Goal: Information Seeking & Learning: Learn about a topic

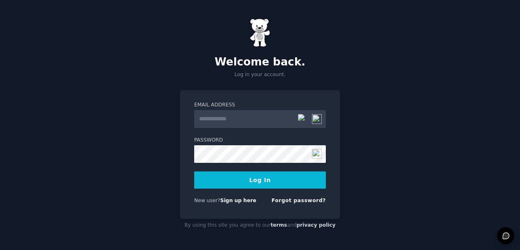
type input "**********"
click at [258, 180] on button "Log In" at bounding box center [260, 179] width 132 height 17
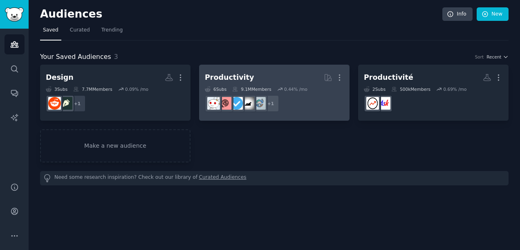
click at [264, 73] on h2 "Productivity More" at bounding box center [274, 77] width 139 height 14
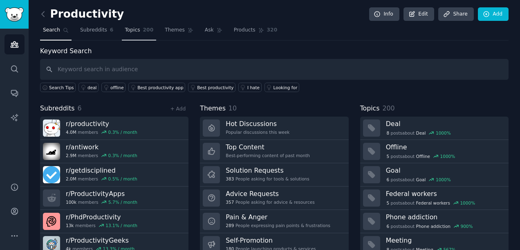
click at [125, 30] on span "Topics" at bounding box center [132, 30] width 15 height 7
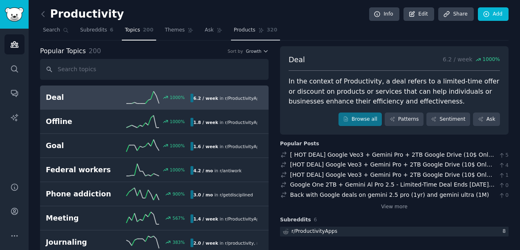
click at [235, 29] on span "Products" at bounding box center [245, 30] width 22 height 7
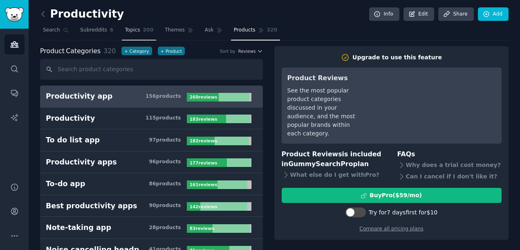
click at [127, 31] on span "Topics" at bounding box center [132, 30] width 15 height 7
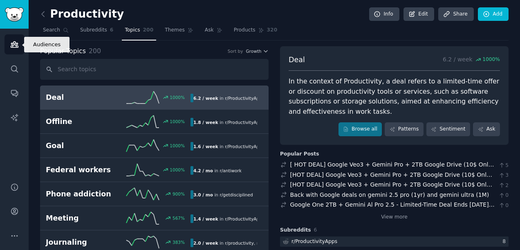
click at [14, 51] on link "Audiences" at bounding box center [14, 44] width 20 height 20
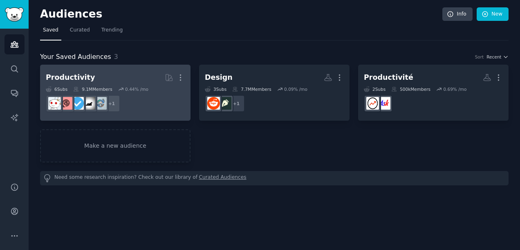
click at [114, 87] on div "6 Sub s 9.1M Members 0.44 % /mo" at bounding box center [115, 89] width 139 height 6
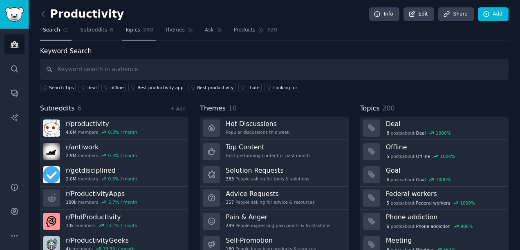
click at [132, 30] on span "Topics" at bounding box center [132, 30] width 15 height 7
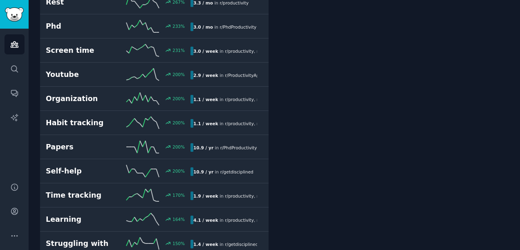
scroll to position [371, 0]
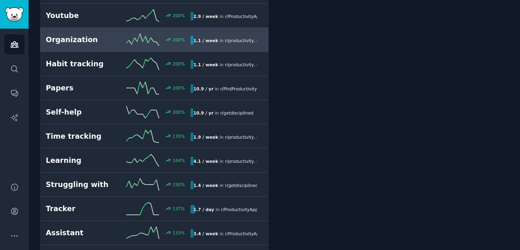
click at [155, 30] on link "Organization 200 % 1.1 / week in r/ productivity , r/ ProductivityApps , and 1 …" at bounding box center [154, 40] width 229 height 24
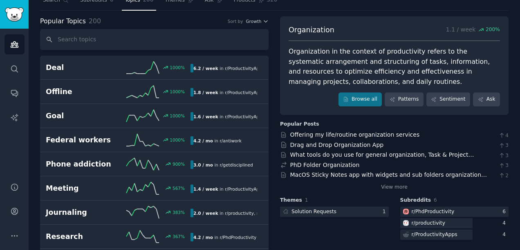
scroll to position [43, 0]
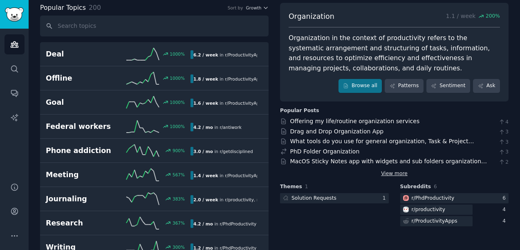
click at [397, 173] on link "View more" at bounding box center [394, 173] width 27 height 7
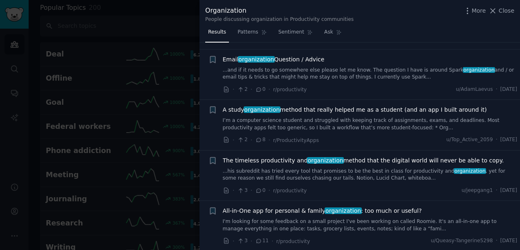
scroll to position [178, 0]
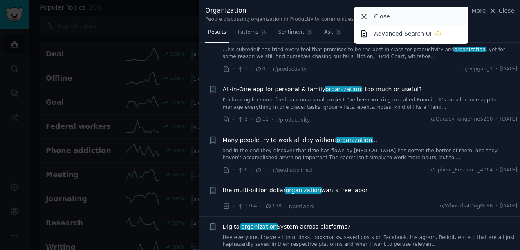
click at [367, 20] on icon at bounding box center [364, 16] width 9 height 9
